Goal: Information Seeking & Learning: Learn about a topic

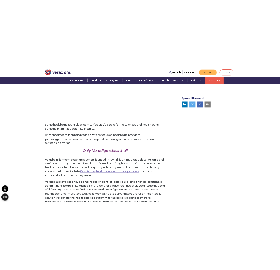
scroll to position [267, 0]
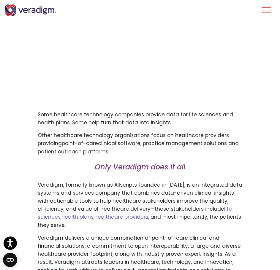
click at [145, 211] on p "Veradigm, formerly known as Allscripts founded in 1986, is an integrated data s…" at bounding box center [140, 205] width 205 height 48
click at [193, 179] on div "Transforming health, Insightfully . Please accept marketing-cookies to watch th…" at bounding box center [140, 157] width 214 height 383
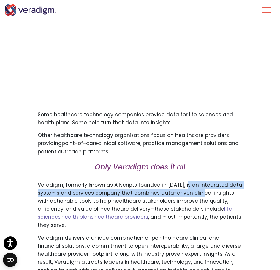
drag, startPoint x: 183, startPoint y: 185, endPoint x: 205, endPoint y: 192, distance: 23.1
click at [205, 192] on p "Veradigm, formerly known as Allscripts founded in 1986, is an integrated data s…" at bounding box center [140, 205] width 205 height 48
click at [194, 194] on p "Veradigm, formerly known as Allscripts founded in 1986, is an integrated data s…" at bounding box center [140, 205] width 205 height 48
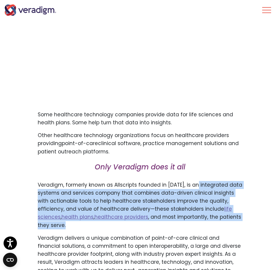
drag, startPoint x: 192, startPoint y: 184, endPoint x: 245, endPoint y: 214, distance: 60.4
click at [245, 214] on div "Transforming health, Insightfully . Please accept marketing-cookies to watch th…" at bounding box center [140, 157] width 214 height 383
copy p "ntegrated data systems and services company that combines data-driven clinical …"
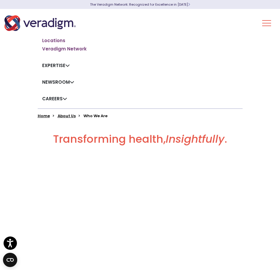
scroll to position [0, 0]
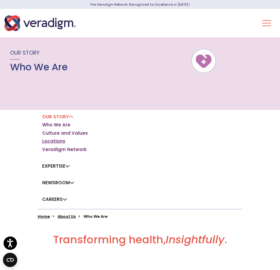
click at [56, 142] on link "Locations" at bounding box center [53, 141] width 23 height 6
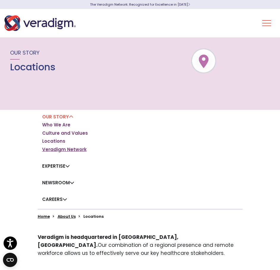
click at [75, 147] on link "Veradigm Network" at bounding box center [64, 150] width 45 height 6
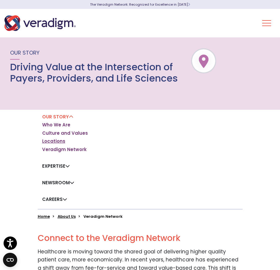
click at [59, 142] on link "Locations" at bounding box center [53, 141] width 23 height 6
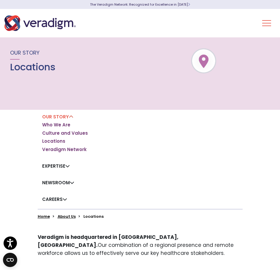
click at [261, 28] on div "Life Sciences Health Plans + Payers Healthcare Providers Health IT Vendors Insi…" at bounding box center [140, 23] width 280 height 28
click at [270, 24] on button "Toggle Navigation Menu" at bounding box center [266, 22] width 9 height 15
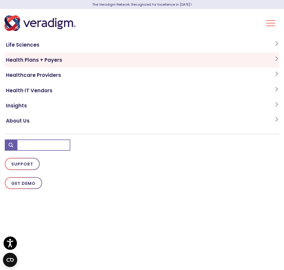
click at [266, 59] on link "Health Plans + Payers" at bounding box center [142, 60] width 275 height 15
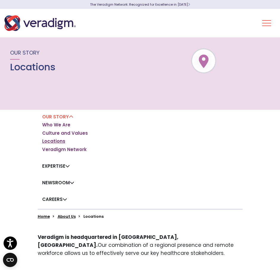
click at [59, 143] on link "Locations" at bounding box center [53, 141] width 23 height 6
click at [263, 23] on button "Toggle Navigation Menu" at bounding box center [266, 22] width 9 height 15
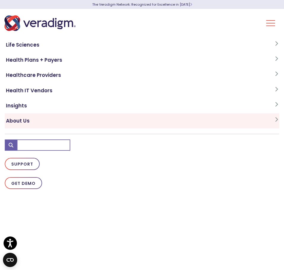
click at [28, 120] on link "About Us" at bounding box center [142, 120] width 275 height 15
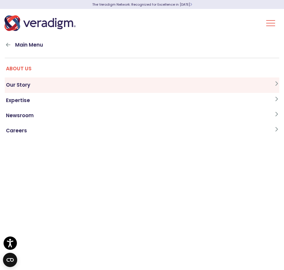
click at [33, 84] on link "Our Story" at bounding box center [142, 84] width 275 height 15
click at [32, 91] on link "Who We Are" at bounding box center [142, 84] width 275 height 15
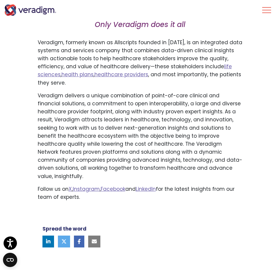
scroll to position [416, 0]
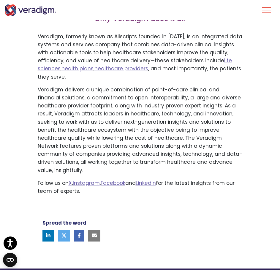
click at [188, 200] on div "Spread the word" at bounding box center [140, 222] width 214 height 45
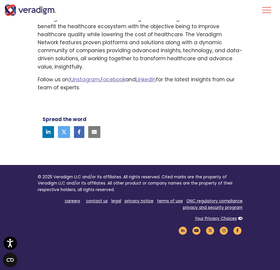
scroll to position [549, 0]
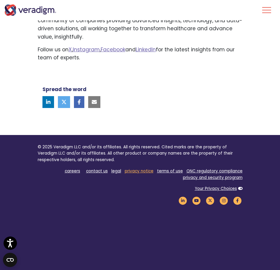
click at [148, 168] on link "privacy notice" at bounding box center [139, 171] width 29 height 6
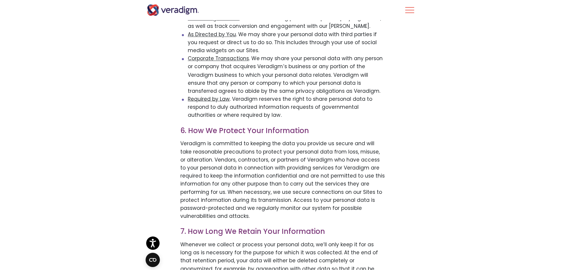
scroll to position [891, 0]
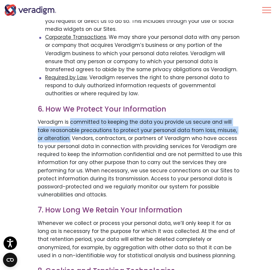
drag, startPoint x: 69, startPoint y: 107, endPoint x: 63, endPoint y: 123, distance: 17.8
click at [63, 123] on p "Veradigm is committed to keeping the data you provide us secure and will take r…" at bounding box center [140, 158] width 205 height 81
copy p "committed to keeping the data you provide us secure and will take reasonable pr…"
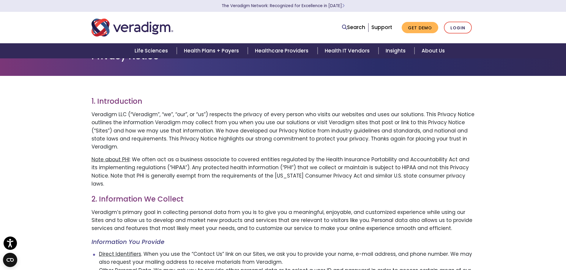
scroll to position [0, 0]
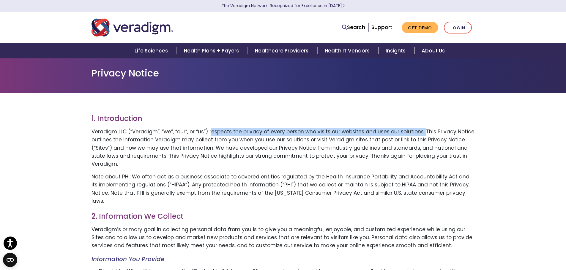
drag, startPoint x: 211, startPoint y: 132, endPoint x: 420, endPoint y: 134, distance: 209.0
click at [280, 134] on p "Veradigm LLC (“Veradigm”, “we”, “our”, or “us”) respects the privacy of every p…" at bounding box center [282, 148] width 383 height 40
copy p "espects the privacy of every person who visits our websites and uses our soluti…"
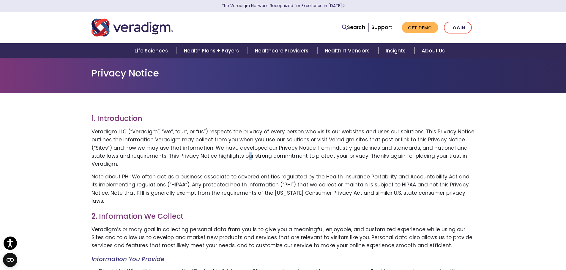
click at [232, 157] on p "Veradigm LLC (“Veradigm”, “we”, “our”, or “us”) respects the privacy of every p…" at bounding box center [282, 148] width 383 height 40
